Goal: Information Seeking & Learning: Learn about a topic

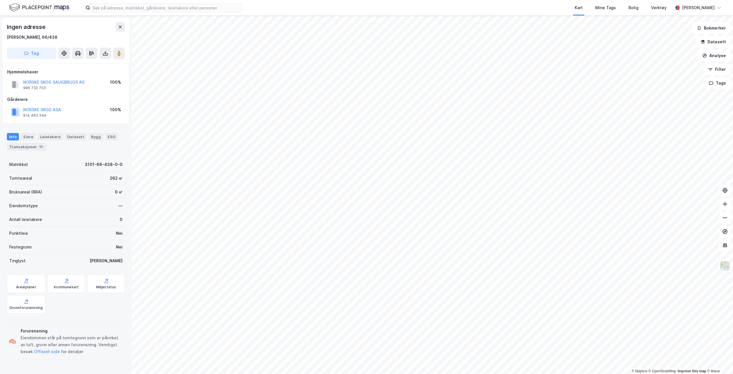
click at [137, 3] on div "Kart Mine Tags Bolig Verktøy [PERSON_NAME]" at bounding box center [366, 7] width 733 height 15
click at [137, 7] on input at bounding box center [166, 7] width 153 height 9
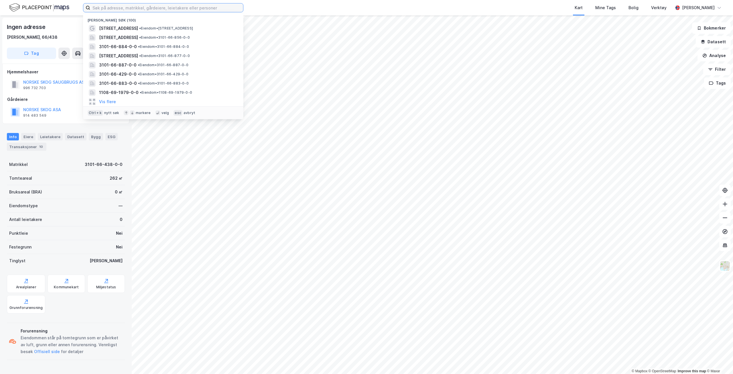
paste input "912021386"
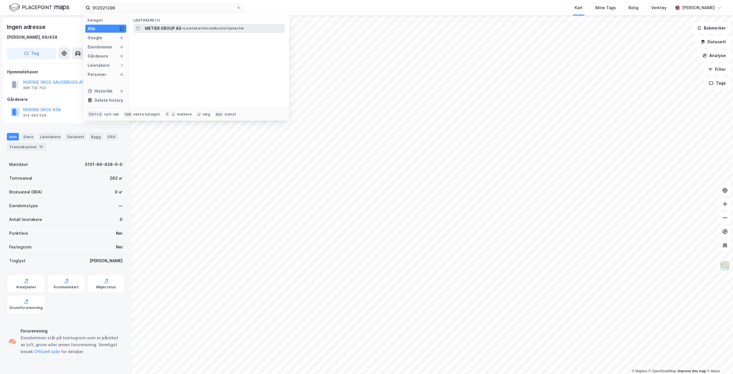
click at [170, 30] on span "METIER GROUP AS" at bounding box center [163, 28] width 36 height 7
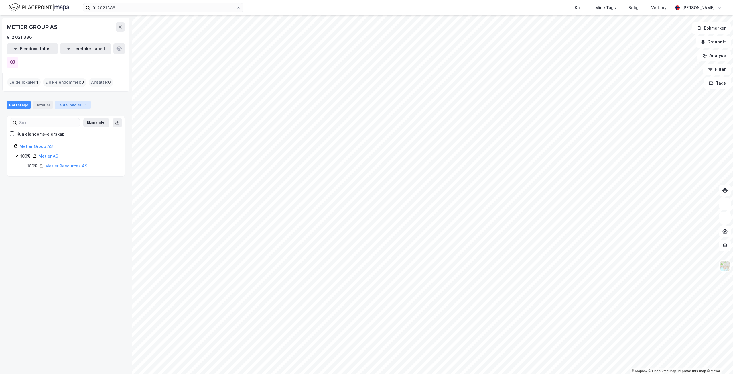
click at [74, 101] on div "Leide lokaler 1" at bounding box center [73, 105] width 36 height 8
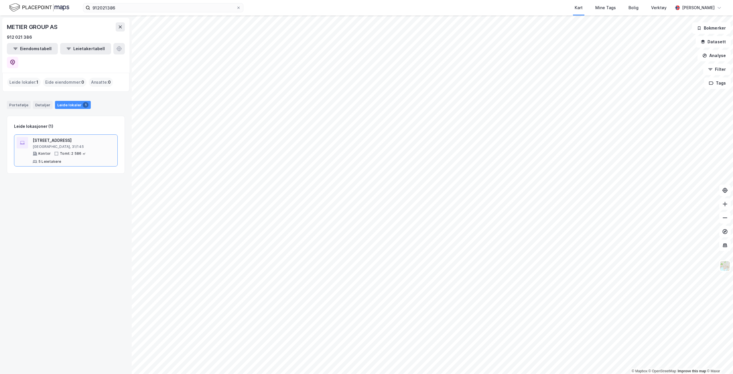
click at [62, 144] on div "[GEOGRAPHIC_DATA], 31/145" at bounding box center [74, 146] width 82 height 5
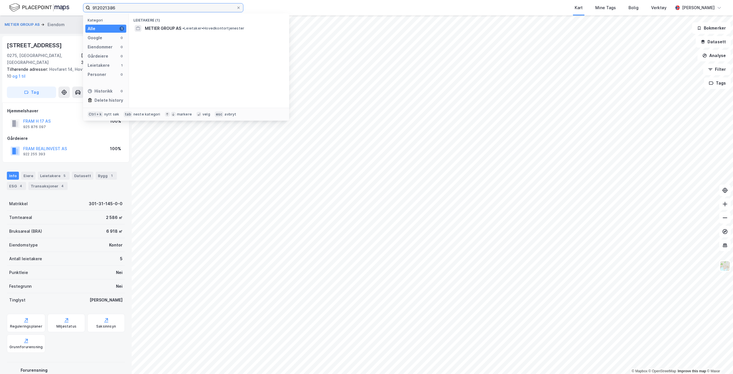
drag, startPoint x: 122, startPoint y: 9, endPoint x: 83, endPoint y: 10, distance: 38.7
click at [83, 10] on label "912021386" at bounding box center [163, 7] width 160 height 9
paste input "Metier AS"
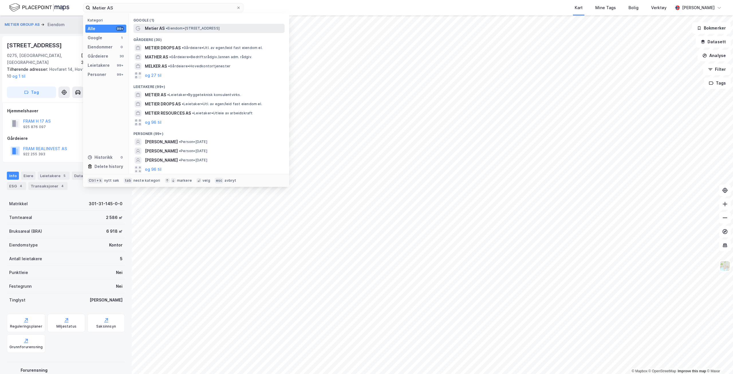
click at [175, 29] on span "• Eiendom • [STREET_ADDRESS]" at bounding box center [193, 28] width 54 height 5
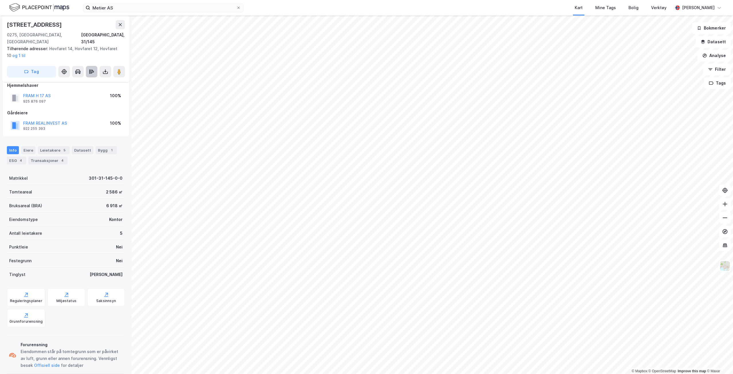
scroll to position [9, 0]
click at [141, 5] on input "Metier AS" at bounding box center [163, 7] width 146 height 9
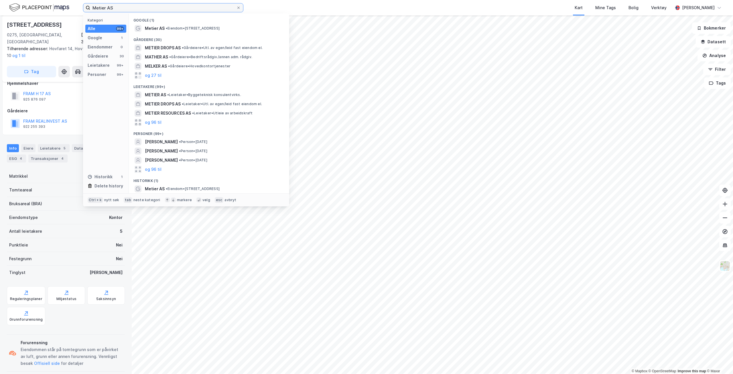
click at [141, 5] on input "Metier AS" at bounding box center [163, 7] width 146 height 9
paste input "917807590"
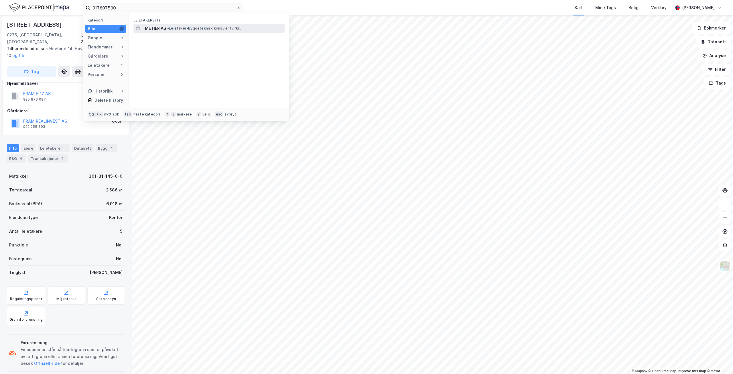
click at [152, 27] on span "METIER AS" at bounding box center [155, 28] width 21 height 7
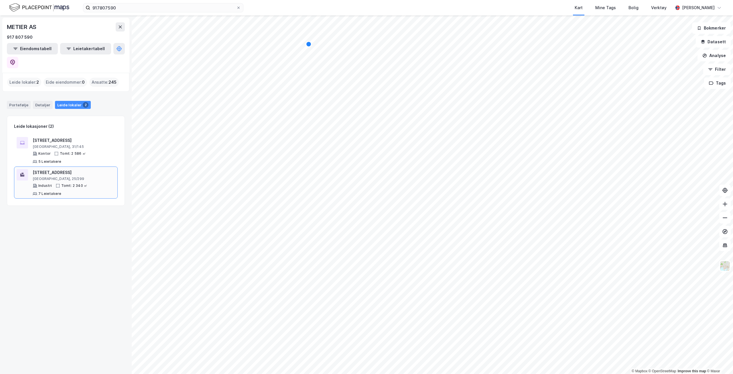
click at [50, 183] on div "Industri" at bounding box center [45, 185] width 14 height 5
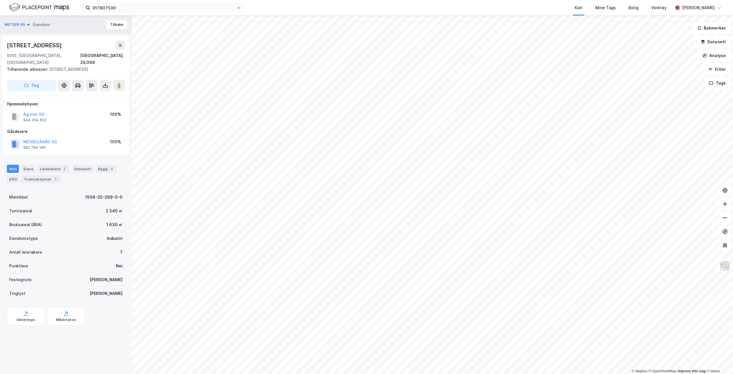
click at [64, 173] on div "Info [PERSON_NAME] 7 Datasett Bygg 2 ESG Transaksjoner 7" at bounding box center [66, 174] width 118 height 18
click at [46, 166] on div "Leietakere 7" at bounding box center [54, 169] width 32 height 8
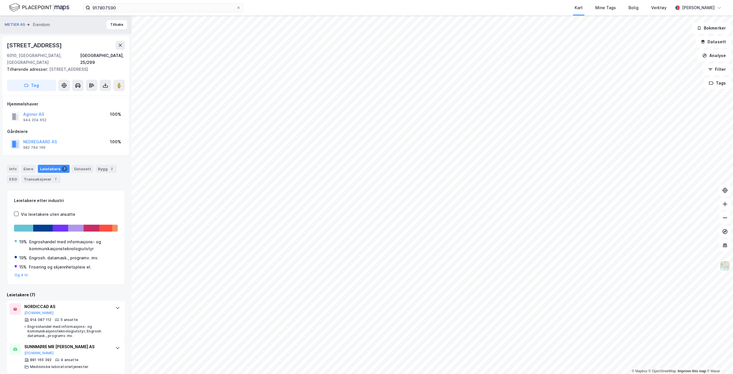
scroll to position [159, 0]
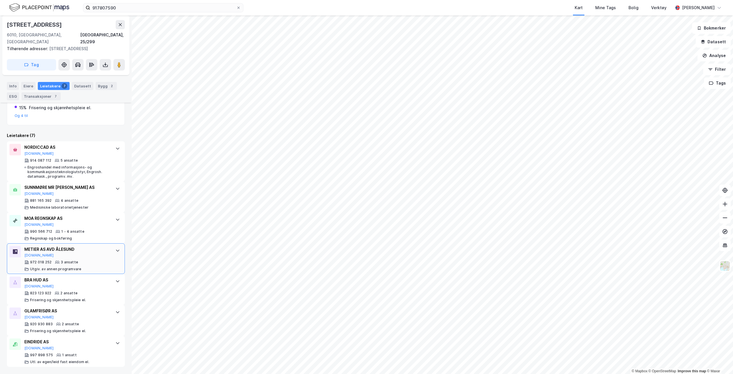
click at [107, 248] on div "METIER AS AVD ÅLESUND [DOMAIN_NAME] 972 018 252 3 ansatte [PERSON_NAME]. av ann…" at bounding box center [66, 258] width 118 height 31
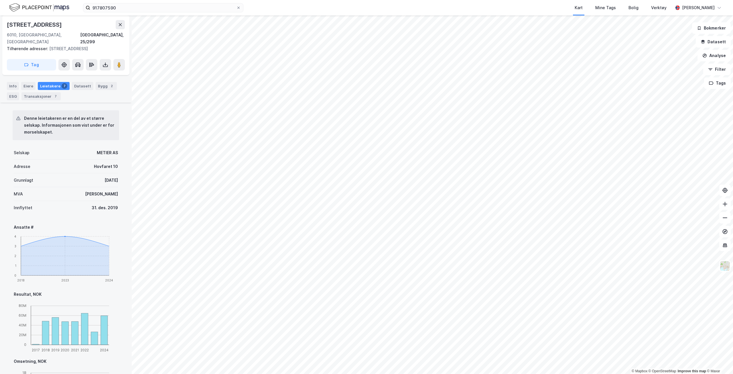
scroll to position [331, 0]
click at [140, 8] on input "917807590" at bounding box center [163, 7] width 146 height 9
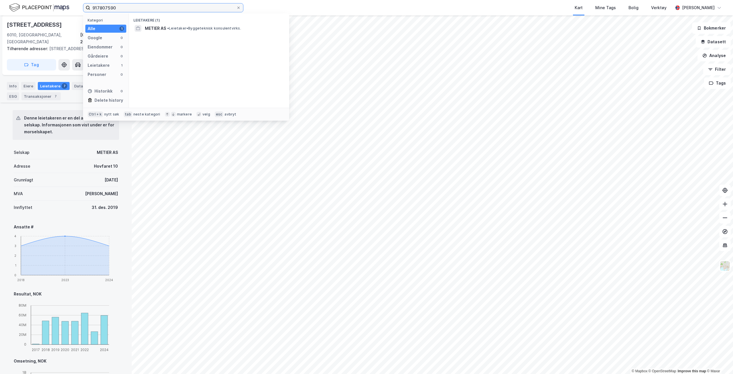
click at [140, 8] on input "917807590" at bounding box center [163, 7] width 146 height 9
paste input "Metier Resources AS"
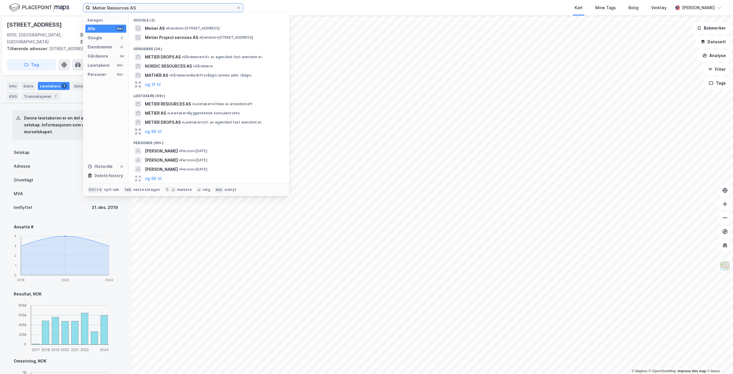
click at [122, 6] on input "Metier Resources AS" at bounding box center [163, 7] width 146 height 9
paste input "933342417"
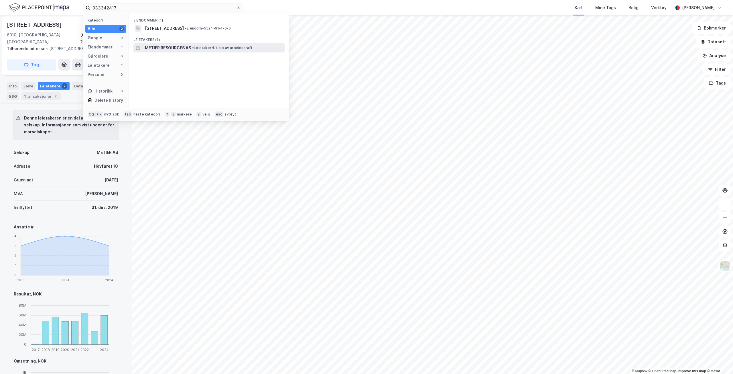
click at [150, 48] on span "METIER RESOURCES AS" at bounding box center [168, 47] width 46 height 7
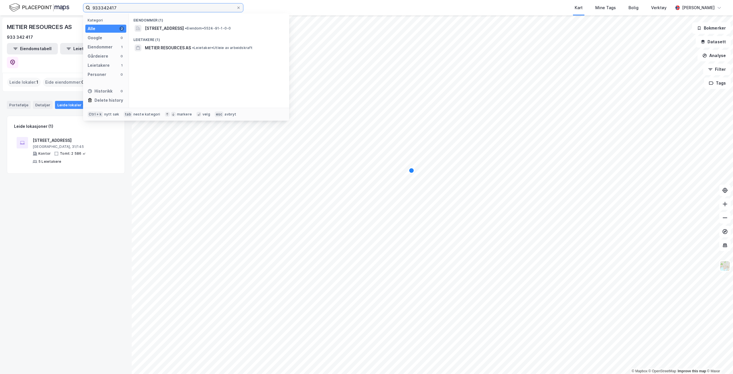
drag, startPoint x: 118, startPoint y: 6, endPoint x: 47, endPoint y: 0, distance: 71.0
click at [47, 0] on div "933342417 Kategori Alle 2 Google 0 Eiendommer 1 Gårdeiere 0 Leietakere 1 Person…" at bounding box center [366, 7] width 733 height 15
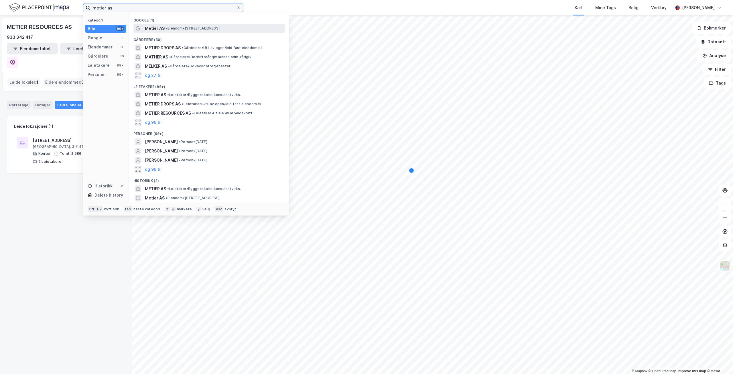
type input "metier as"
click at [165, 31] on div "Metier AS • Eiendom • [STREET_ADDRESS]" at bounding box center [214, 28] width 139 height 7
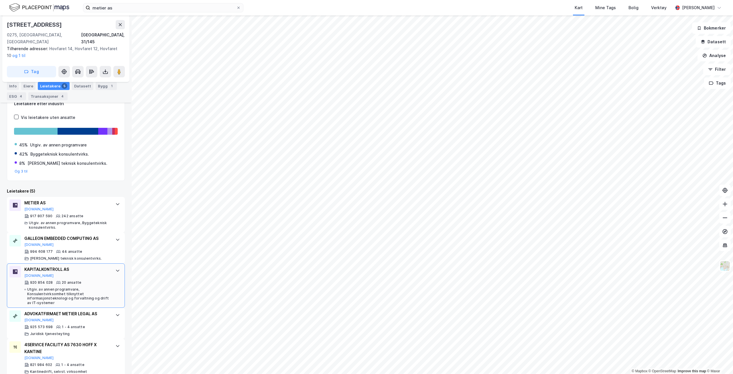
scroll to position [86, 0]
click at [39, 200] on div "METIER AS [DOMAIN_NAME]" at bounding box center [66, 205] width 85 height 12
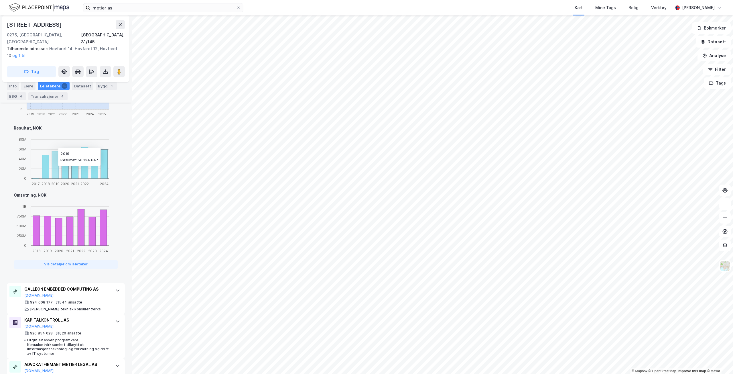
scroll to position [380, 0]
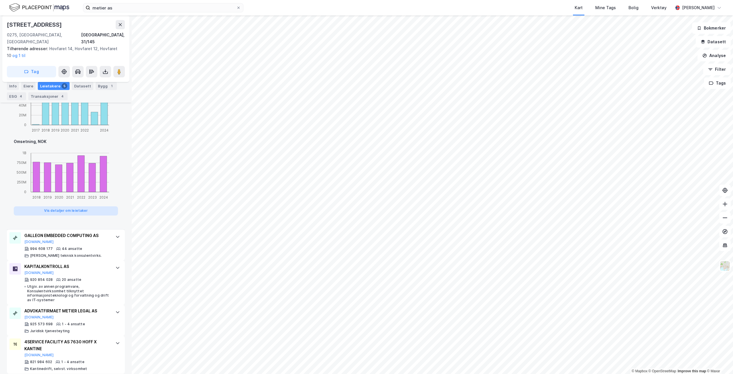
click at [57, 206] on button "Vis detaljer om leietaker" at bounding box center [66, 210] width 104 height 9
